Goal: Task Accomplishment & Management: Complete application form

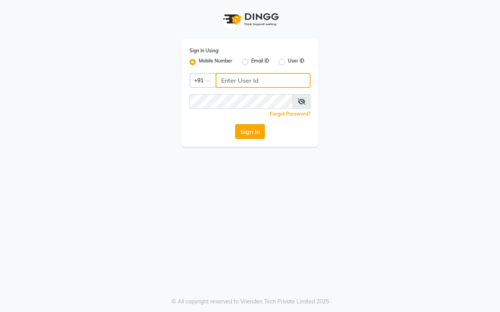
type input "7420902029"
click at [244, 135] on button "Sign In" at bounding box center [250, 131] width 30 height 15
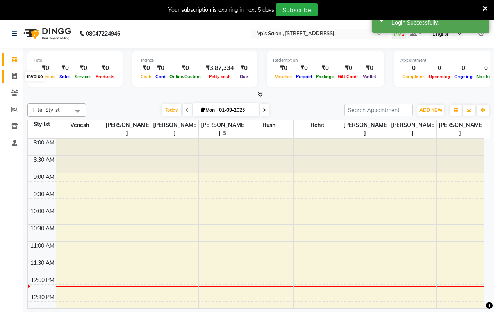
click at [17, 76] on span at bounding box center [15, 76] width 14 height 9
select select "service"
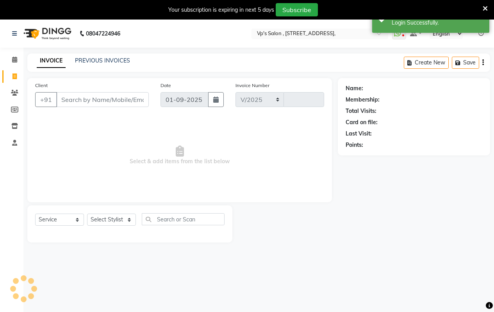
select select "4917"
type input "1790"
click at [88, 100] on input "Client" at bounding box center [102, 99] width 93 height 15
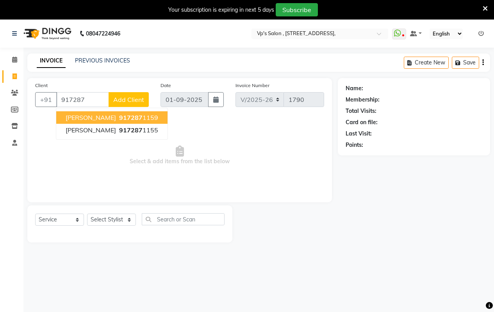
click at [74, 118] on span "gaurav pimple" at bounding box center [91, 118] width 50 height 8
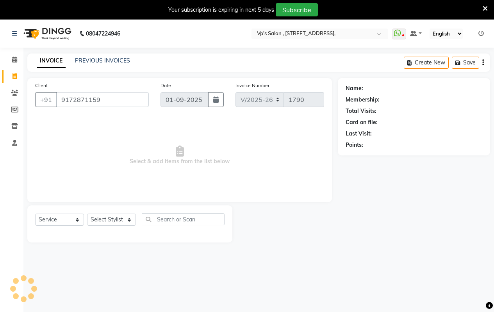
type input "9172871159"
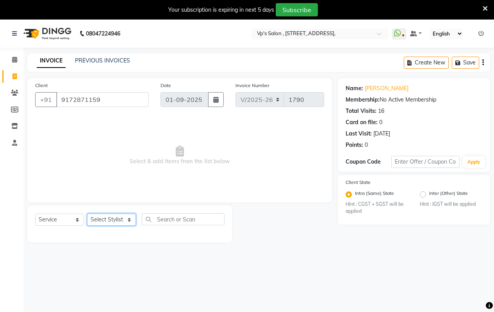
click at [99, 217] on select "Select Stylist amol Arati kamlesh b Krushna pramila jadhav priyanka bawaskar ro…" at bounding box center [111, 220] width 49 height 12
select select "90260"
click at [87, 214] on select "Select Stylist amol Arati kamlesh b Krushna pramila jadhav priyanka bawaskar ro…" at bounding box center [111, 220] width 49 height 12
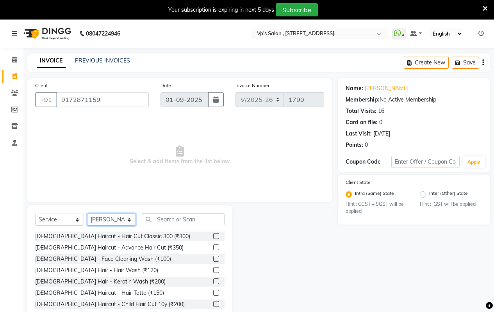
click at [119, 220] on select "Select Stylist amol Arati kamlesh b Krushna pramila jadhav priyanka bawaskar ro…" at bounding box center [111, 220] width 49 height 12
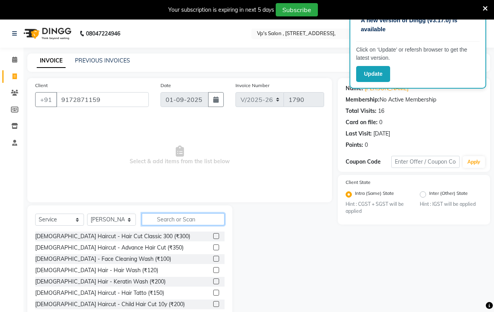
click at [182, 221] on input "text" at bounding box center [183, 219] width 83 height 12
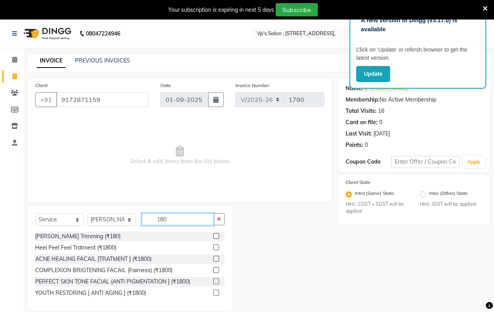
type input "180"
click at [219, 235] on label at bounding box center [216, 236] width 6 height 6
click at [218, 235] on input "checkbox" at bounding box center [215, 236] width 5 height 5
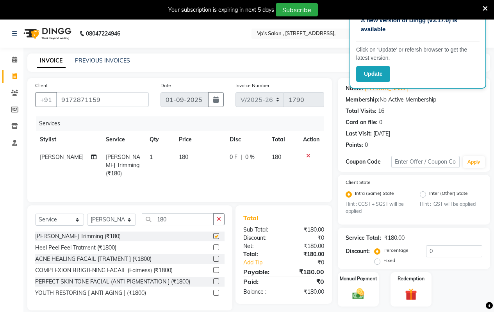
checkbox input "false"
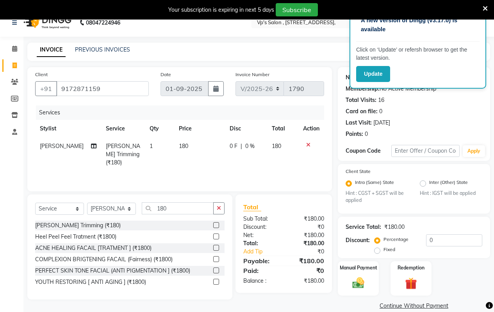
scroll to position [22, 0]
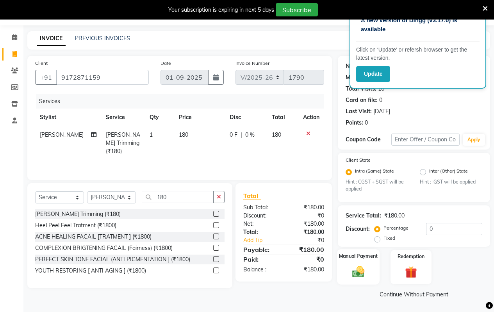
click at [364, 276] on img at bounding box center [358, 272] width 20 height 14
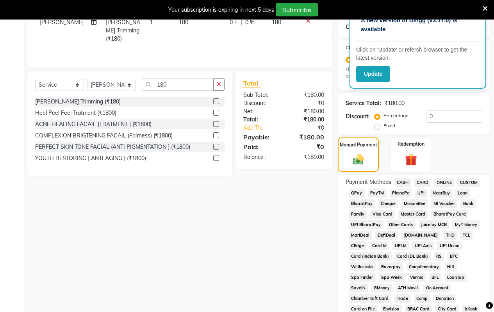
scroll to position [139, 0]
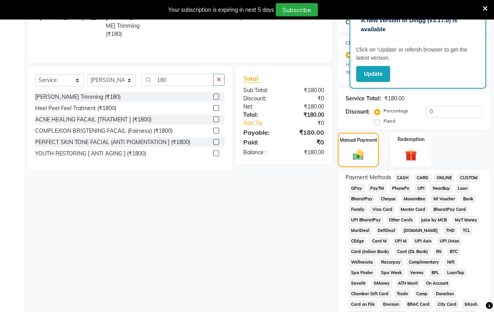
click at [446, 179] on span "ONLINE" at bounding box center [444, 177] width 20 height 9
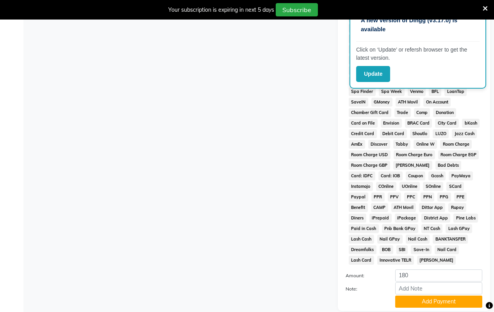
scroll to position [335, 0]
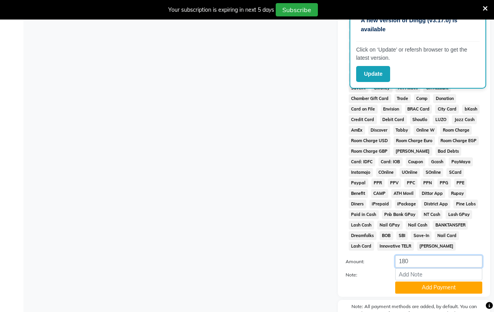
click at [424, 260] on input "180" at bounding box center [438, 261] width 87 height 12
type input "1"
type input "200"
click at [421, 288] on button "Add Payment" at bounding box center [438, 288] width 87 height 12
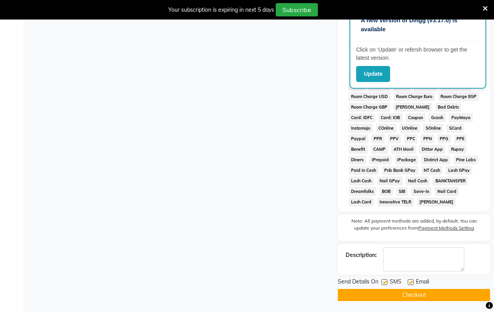
scroll to position [380, 0]
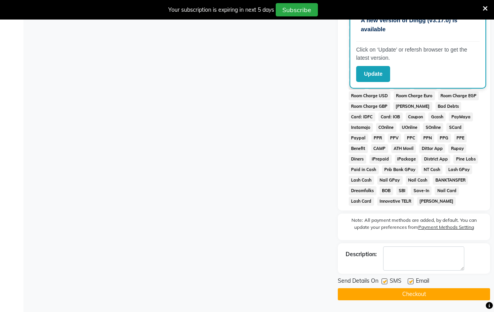
click at [366, 291] on button "Checkout" at bounding box center [414, 294] width 152 height 12
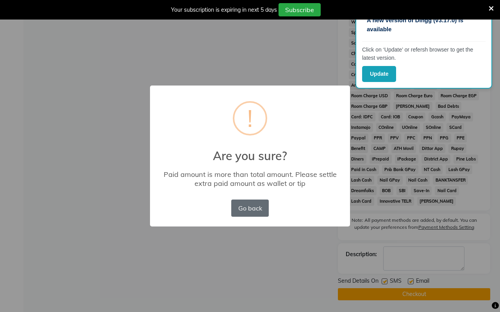
click at [239, 208] on button "Go back" at bounding box center [249, 208] width 37 height 17
click at [239, 208] on div "Go back No OK" at bounding box center [249, 208] width 41 height 21
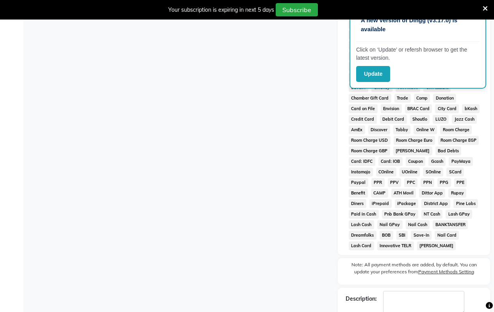
scroll to position [223, 0]
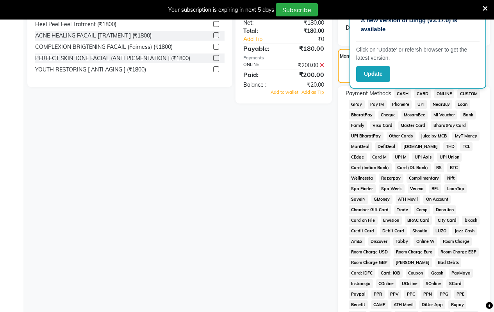
click at [483, 5] on icon at bounding box center [485, 8] width 5 height 7
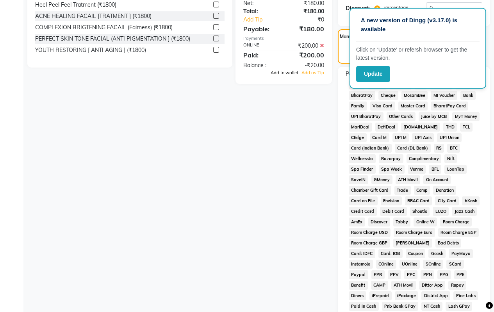
click at [291, 75] on span "Add to wallet" at bounding box center [285, 72] width 28 height 5
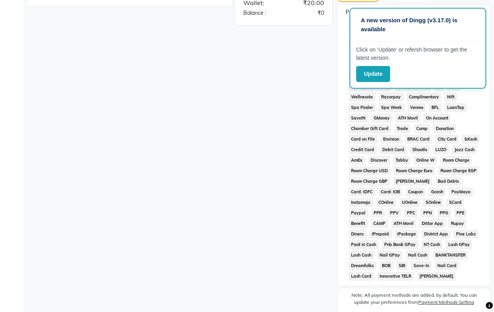
scroll to position [360, 0]
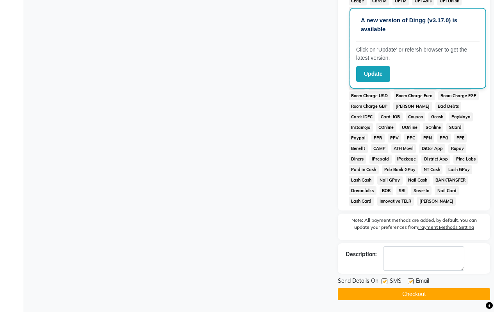
click at [380, 292] on button "Checkout" at bounding box center [414, 294] width 152 height 12
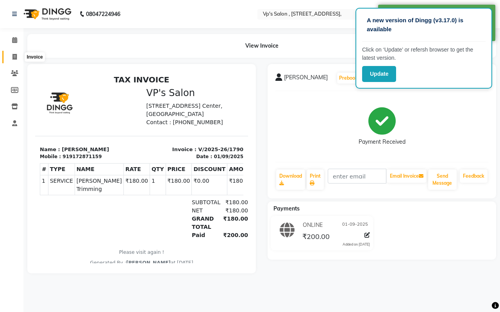
click at [11, 58] on span at bounding box center [15, 57] width 14 height 9
select select "service"
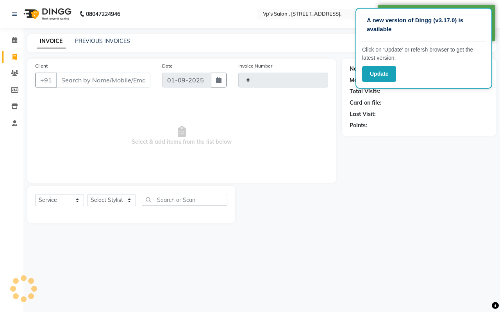
type input "1791"
select select "4917"
click at [102, 43] on link "PREVIOUS INVOICES" at bounding box center [102, 40] width 55 height 7
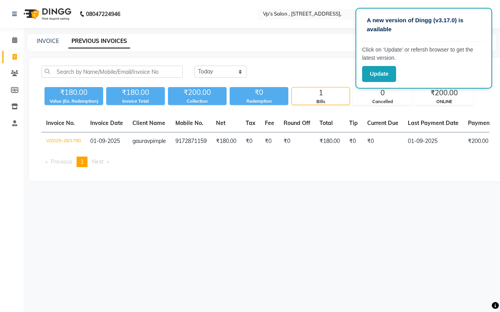
click at [488, 9] on div "A new version of Dingg (v3.17.0) is available Click on ‘Update’ or refersh brow…" at bounding box center [423, 48] width 137 height 81
click at [55, 44] on link "INVOICE" at bounding box center [48, 40] width 22 height 7
select select "service"
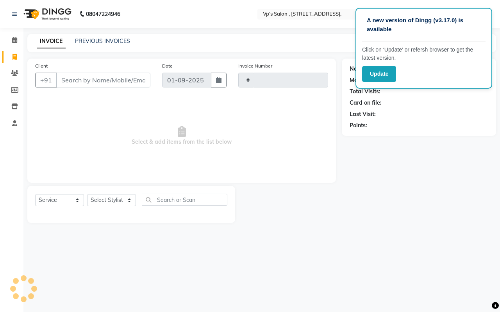
type input "1791"
select select "4917"
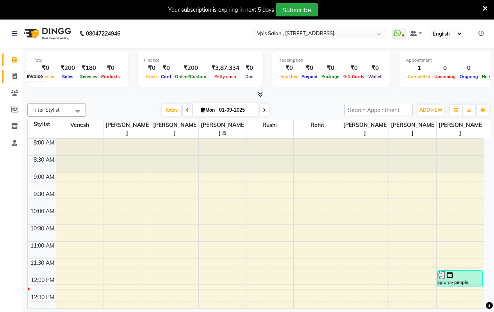
click at [13, 77] on icon at bounding box center [14, 76] width 4 height 6
select select "service"
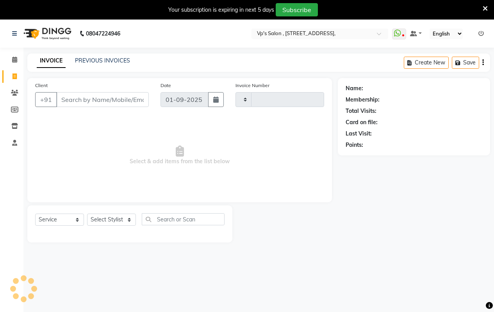
type input "1791"
select select "4917"
